Goal: Information Seeking & Learning: Find specific fact

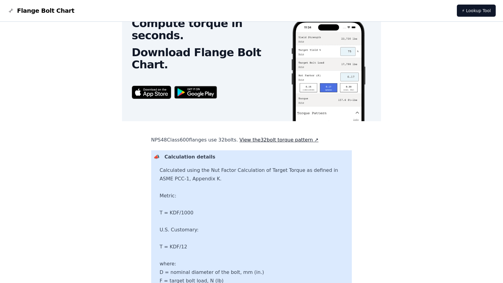
scroll to position [221, 0]
click at [302, 138] on link "View the 32 bolt torque pattern ↗" at bounding box center [279, 140] width 79 height 6
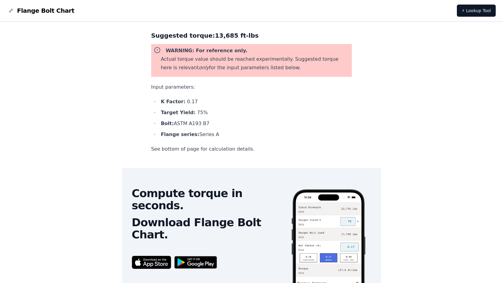
scroll to position [0, 0]
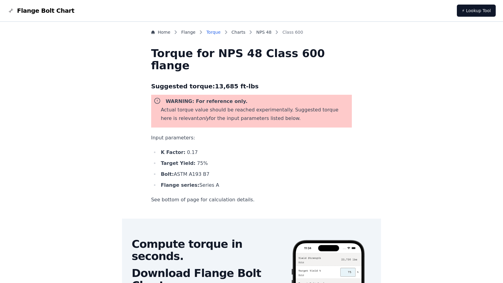
click at [221, 31] on link "Torque" at bounding box center [214, 32] width 14 height 6
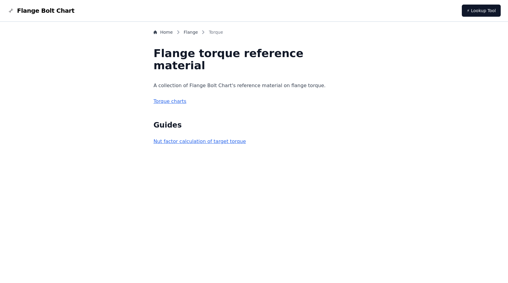
click at [186, 103] on link "Torque charts" at bounding box center [169, 101] width 33 height 6
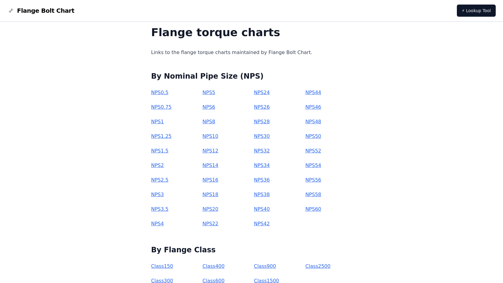
scroll to position [30, 0]
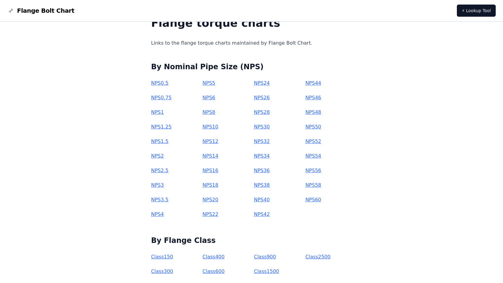
click at [306, 113] on link "NPS 48" at bounding box center [314, 112] width 16 height 6
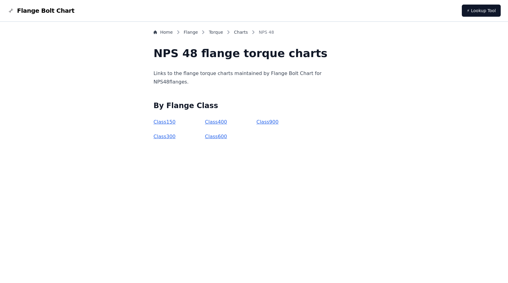
click at [222, 138] on link "Class 600" at bounding box center [216, 137] width 22 height 6
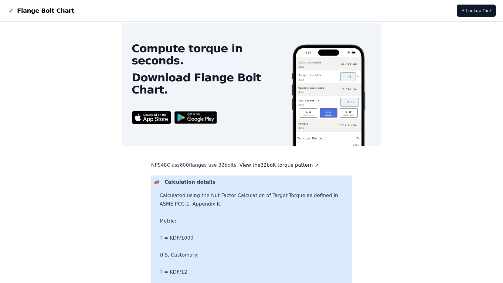
scroll to position [190, 0]
